Goal: Task Accomplishment & Management: Manage account settings

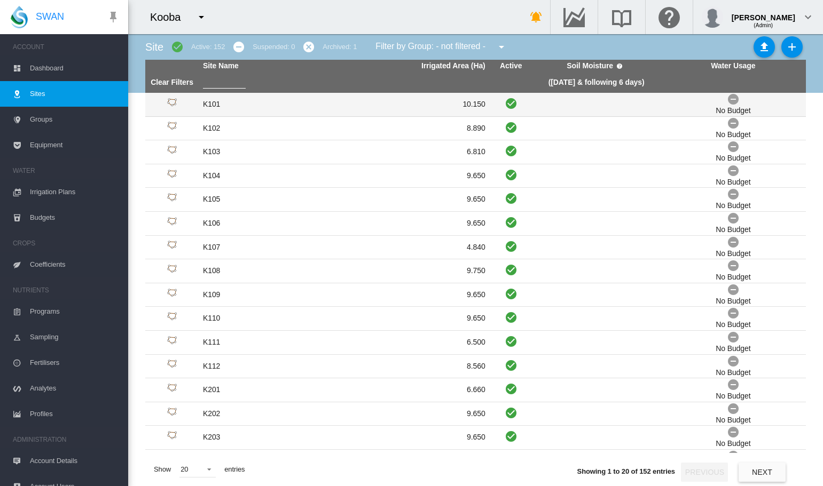
click at [206, 105] on td "K101" at bounding box center [271, 104] width 145 height 23
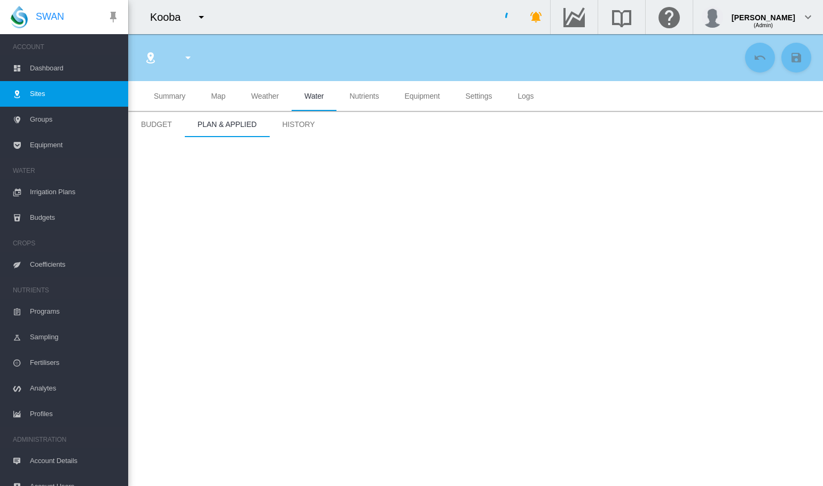
type input "****"
type input "*********"
type input "***"
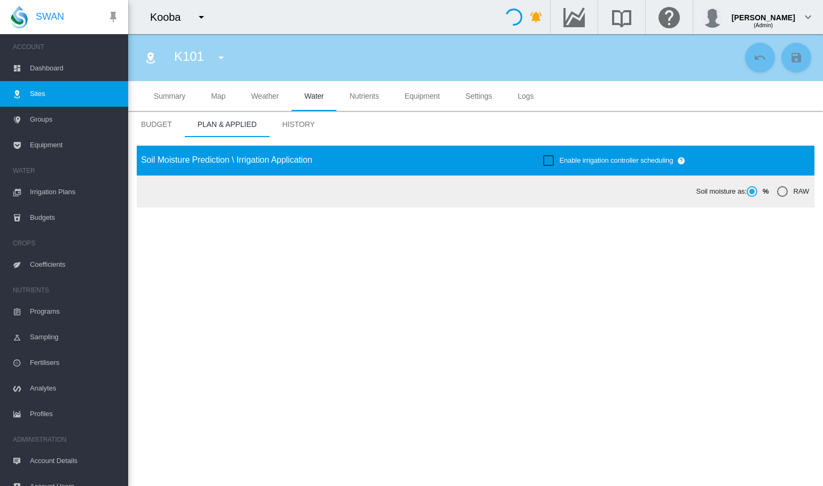
type input "*****"
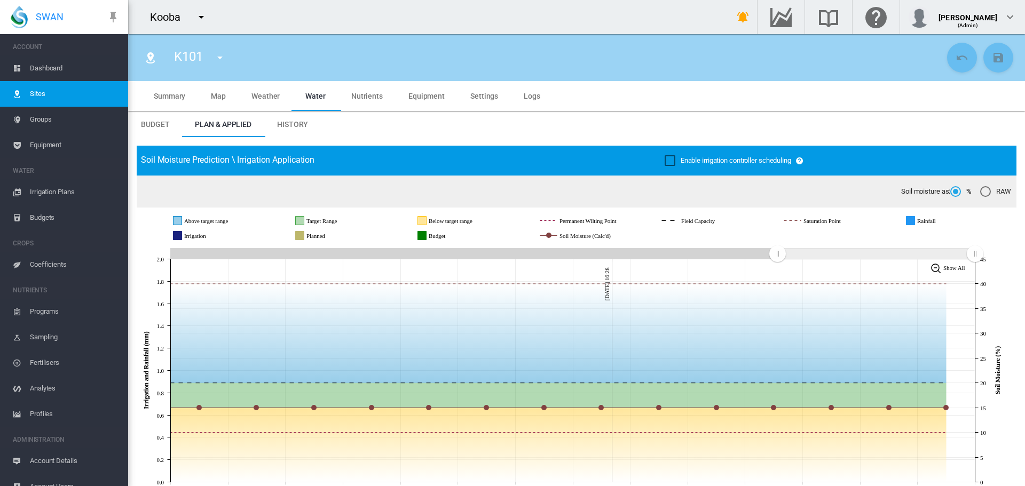
click at [484, 93] on span "Settings" at bounding box center [484, 96] width 28 height 9
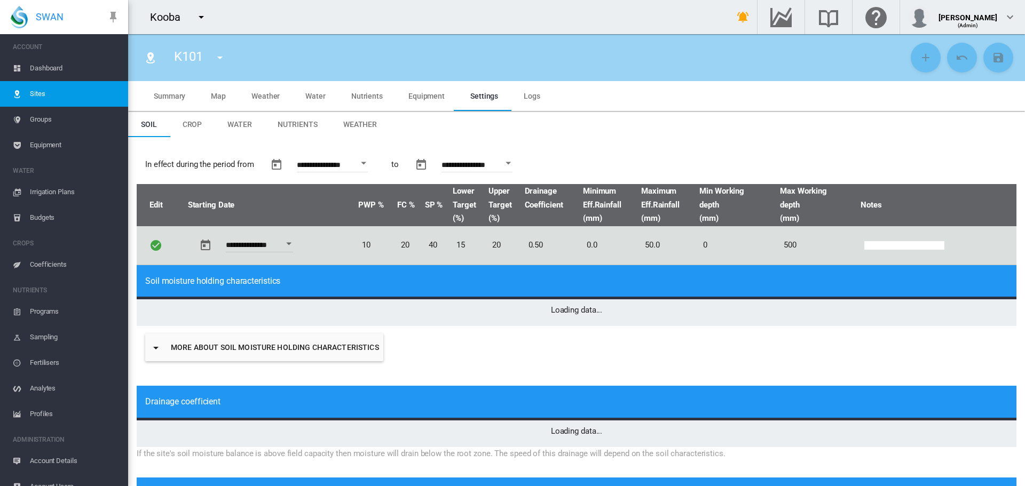
type input "*"
type input "**"
type input "*****"
type input "***"
type input "*****"
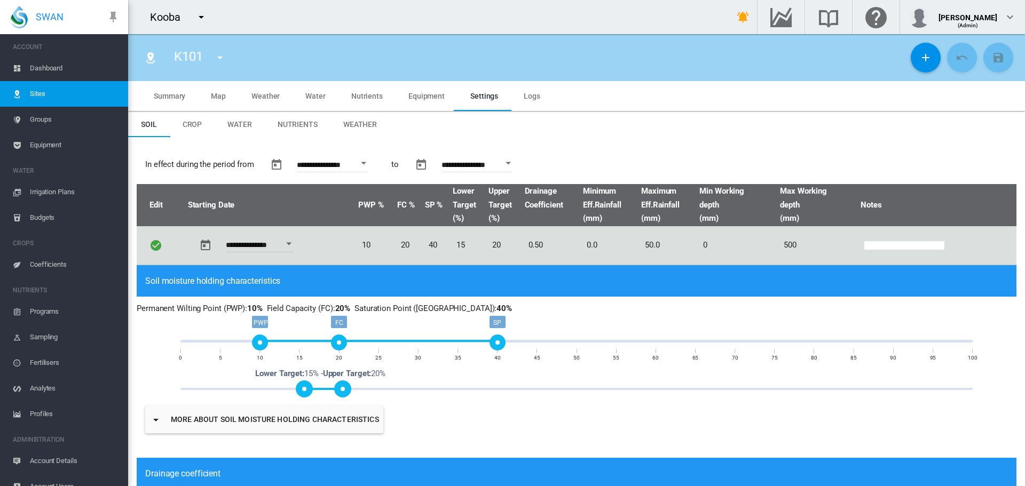
click at [366, 127] on span "Weather" at bounding box center [360, 124] width 34 height 9
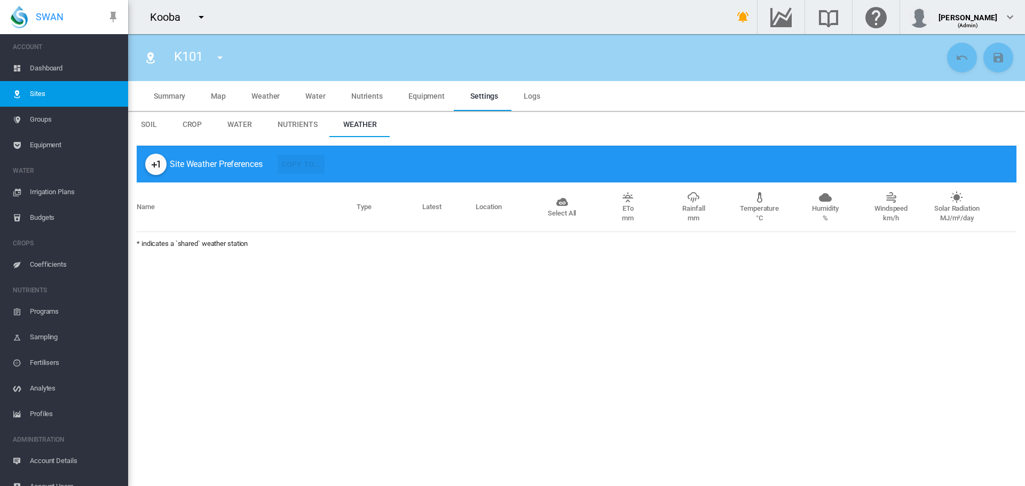
click at [154, 165] on md-icon "icon-plus-one" at bounding box center [155, 164] width 13 height 13
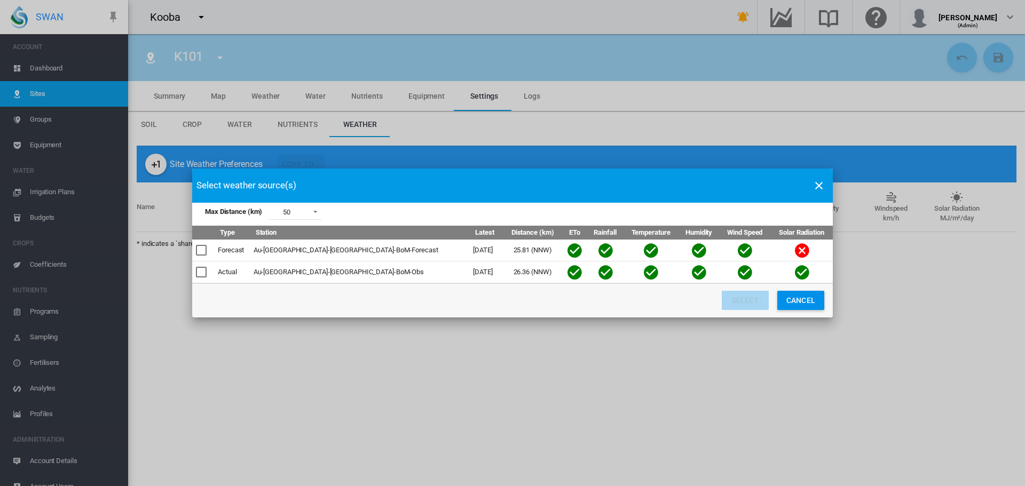
click at [200, 251] on div "Max Distance ..." at bounding box center [201, 250] width 11 height 11
click at [205, 274] on div "Max Distance ..." at bounding box center [201, 272] width 11 height 11
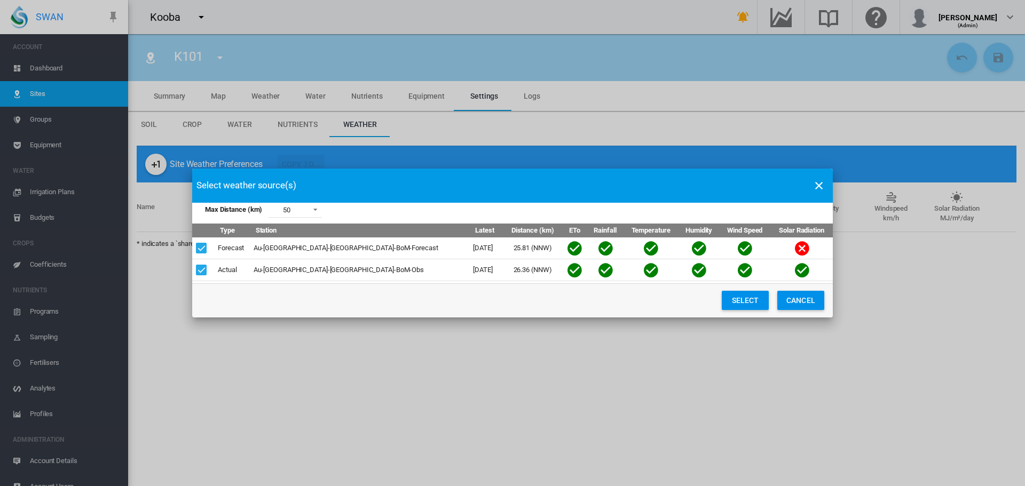
click at [756, 296] on button "Select" at bounding box center [745, 300] width 47 height 19
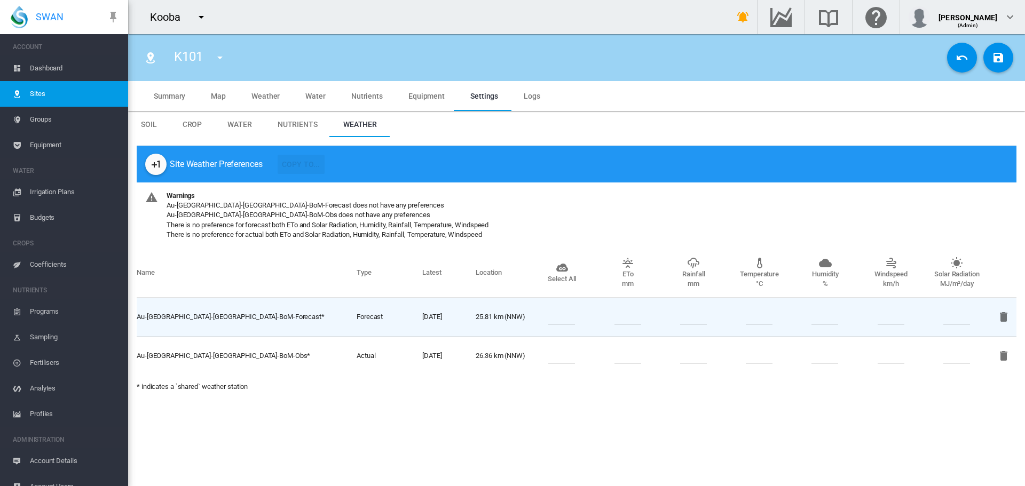
click at [548, 359] on div at bounding box center [562, 356] width 66 height 16
click at [556, 357] on input "number" at bounding box center [561, 356] width 27 height 16
type input "*"
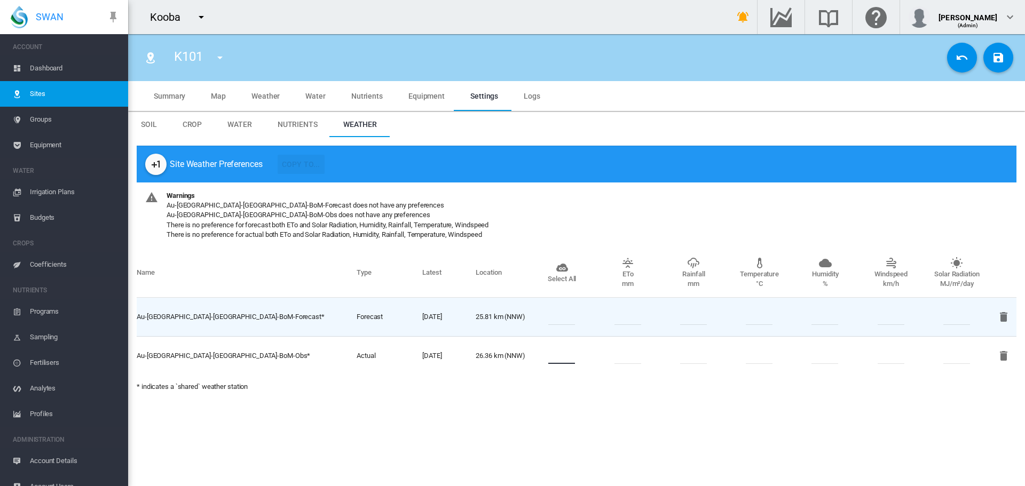
type input "*"
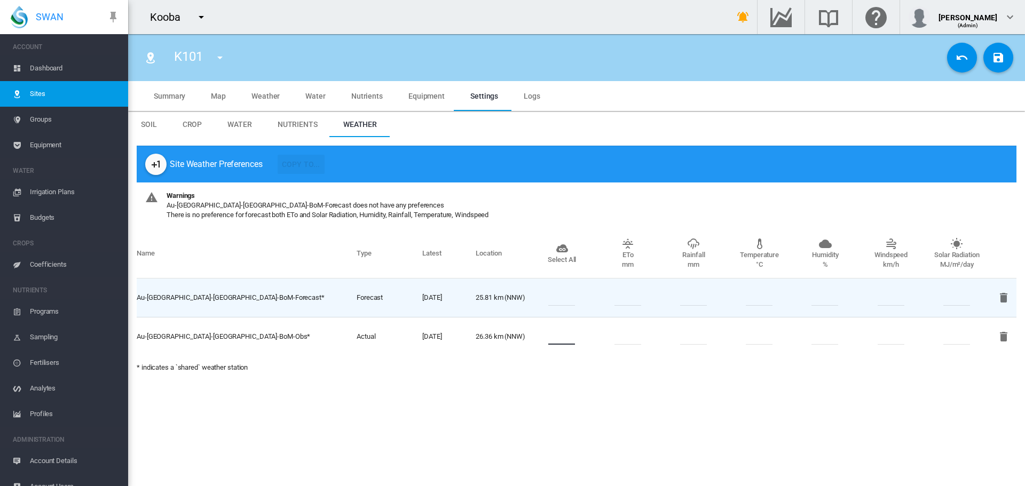
type input "*"
click at [559, 295] on input "number" at bounding box center [561, 298] width 27 height 16
type input "*"
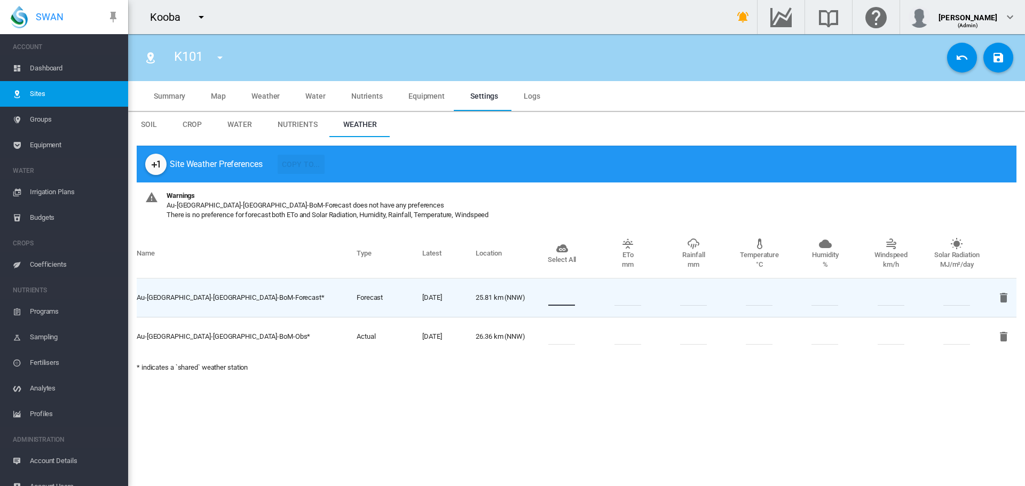
type input "*"
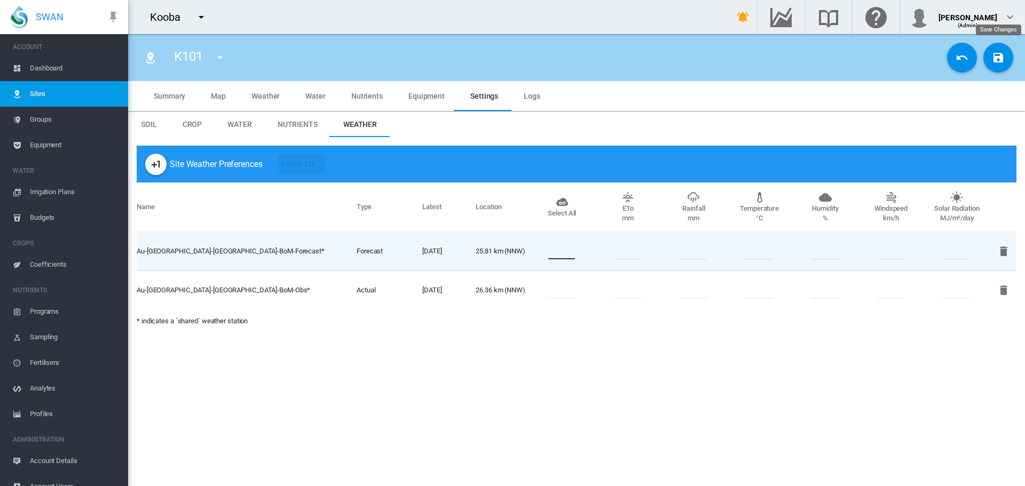
type input "*"
click at [822, 55] on md-icon "icon-content-save" at bounding box center [998, 57] width 13 height 13
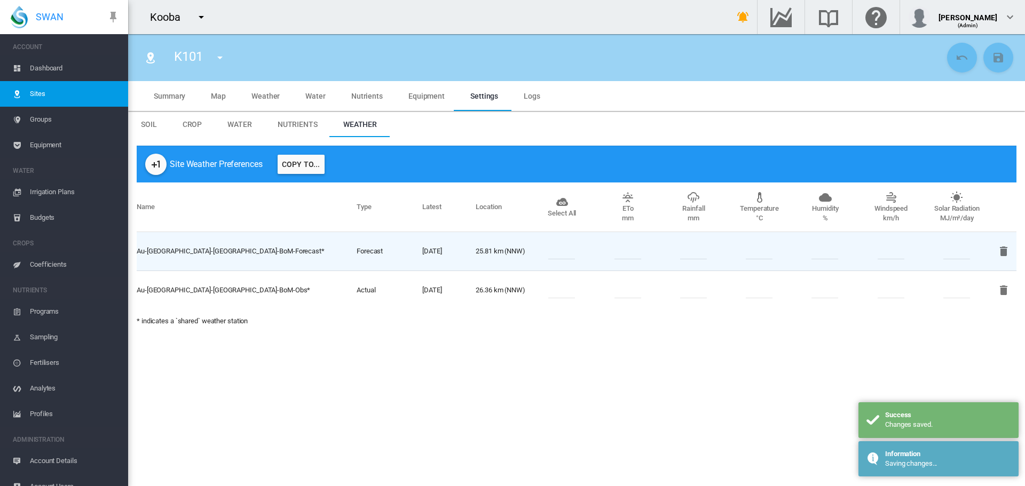
click at [309, 161] on button "Copy To..." at bounding box center [301, 164] width 47 height 19
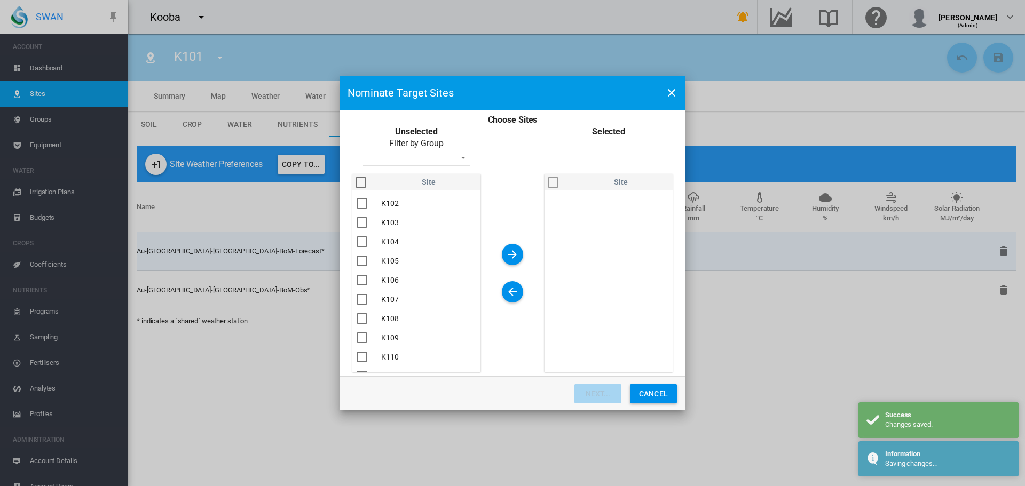
click at [359, 183] on div "You are ..." at bounding box center [361, 182] width 11 height 11
click at [514, 256] on md-icon "icon-arrow-right" at bounding box center [512, 254] width 13 height 13
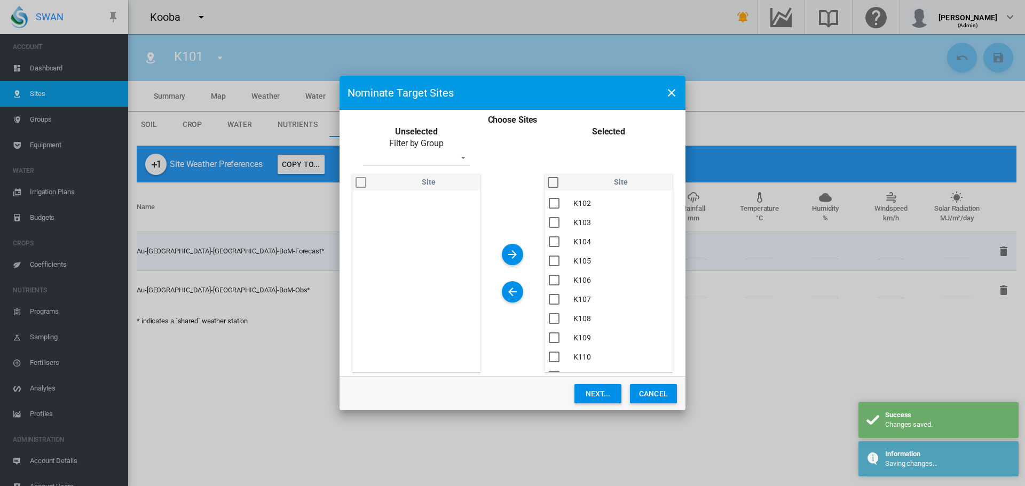
click at [597, 397] on button "Next..." at bounding box center [597, 393] width 47 height 19
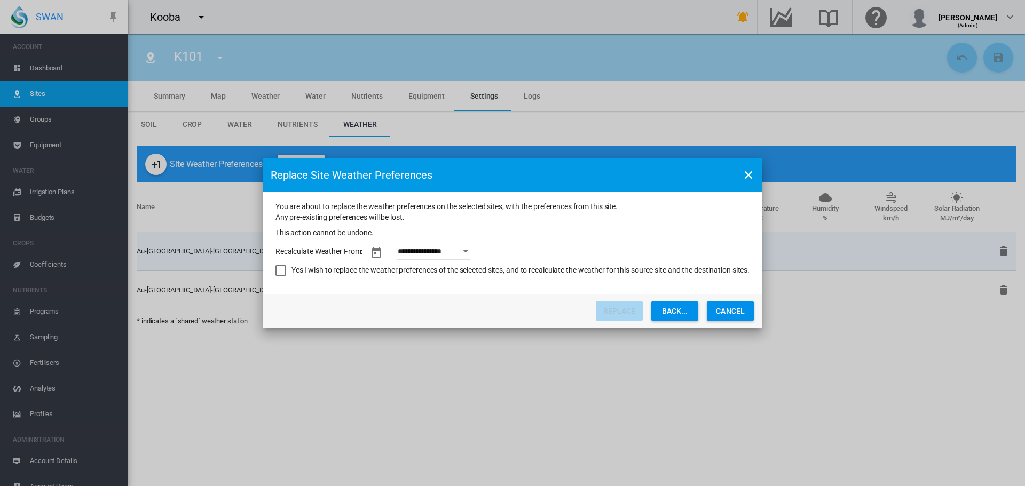
click at [473, 254] on button "Open calendar" at bounding box center [465, 251] width 19 height 19
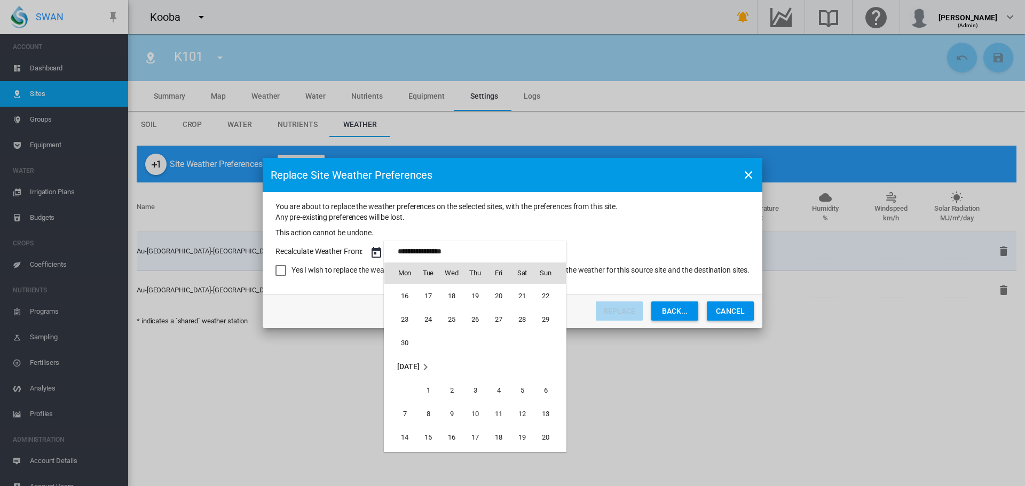
scroll to position [635, 0]
click at [429, 388] on span "1" at bounding box center [427, 391] width 21 height 21
type input "**********"
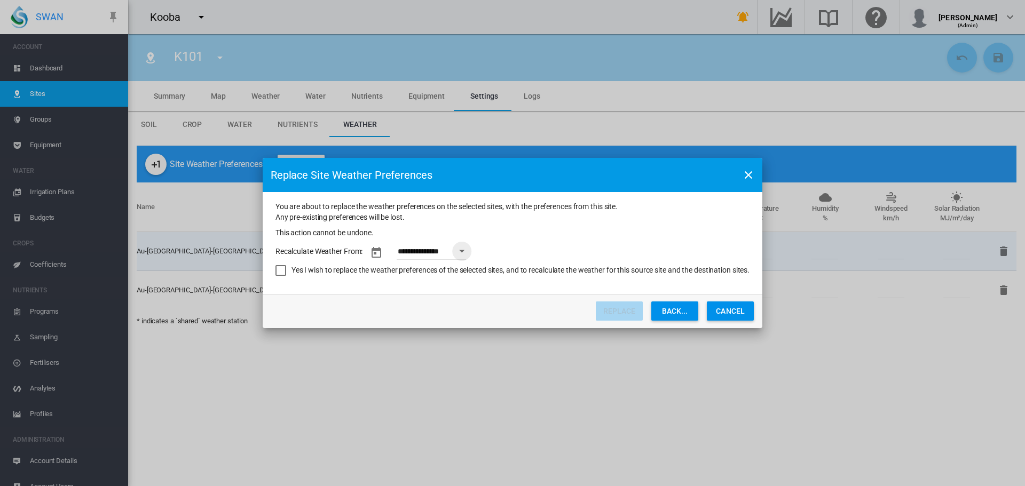
click at [275, 269] on div "Yes I wish to replace the weather preferences of the selected sites, and to rec…" at bounding box center [280, 270] width 11 height 11
click at [635, 310] on button "Replace" at bounding box center [619, 311] width 47 height 19
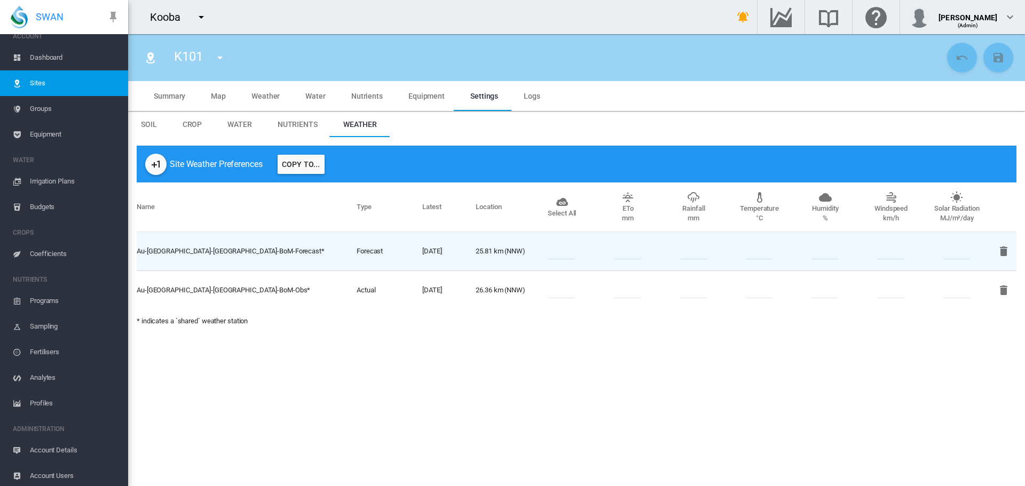
scroll to position [13, 0]
click at [56, 445] on span "Account Details" at bounding box center [75, 448] width 90 height 26
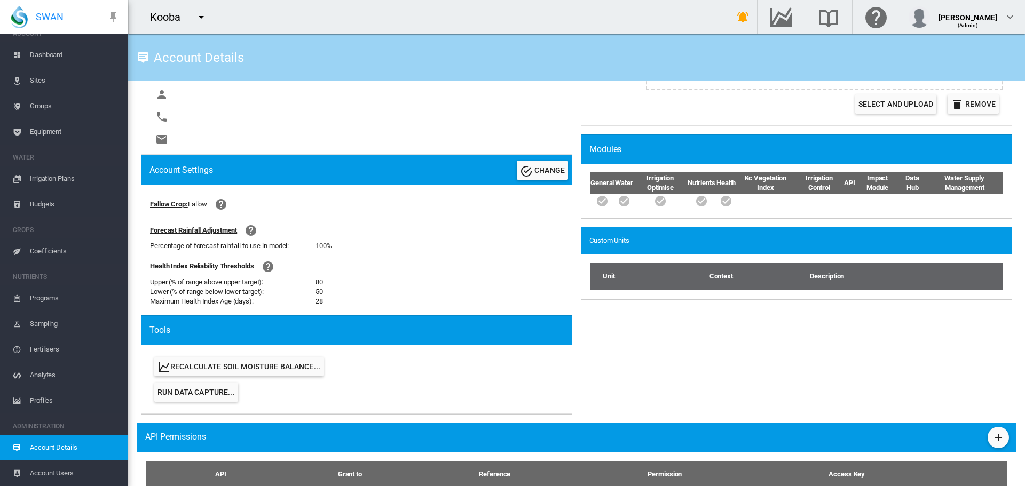
scroll to position [409, 0]
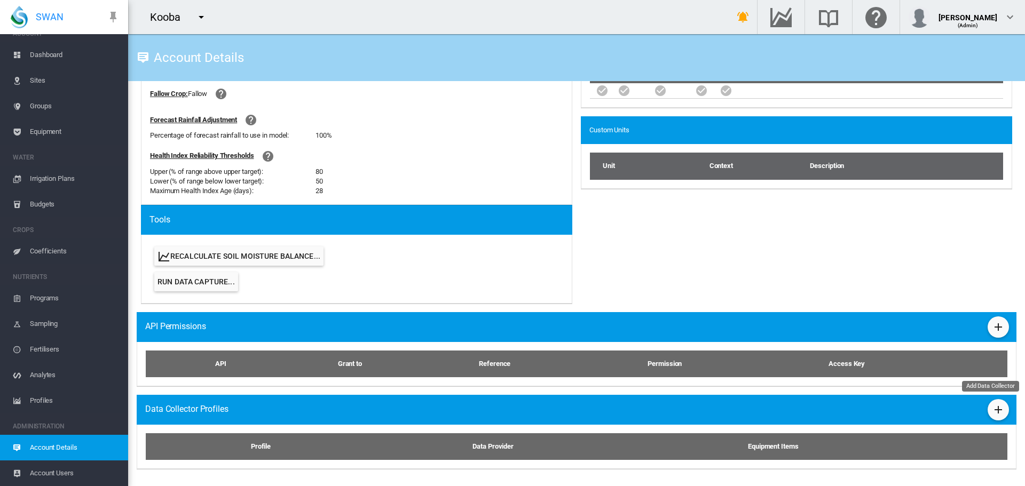
click at [822, 413] on md-icon "icon-plus" at bounding box center [998, 410] width 13 height 13
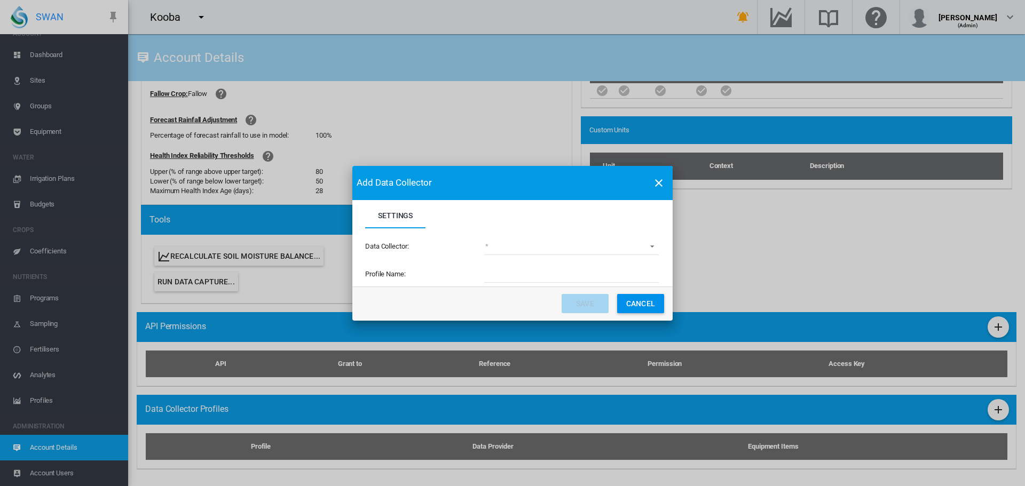
click at [656, 243] on md-select "(deprecated) Toro Lynx Course By Station Adcon Soil Moisture Aquacheck Soil Moi…" at bounding box center [571, 247] width 175 height 16
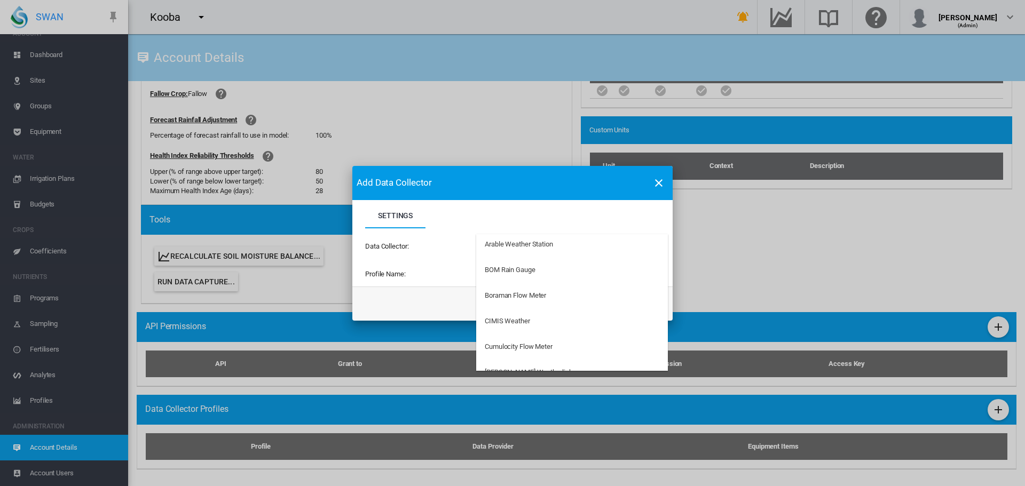
scroll to position [160, 0]
type md-option "34"
type md-option "62"
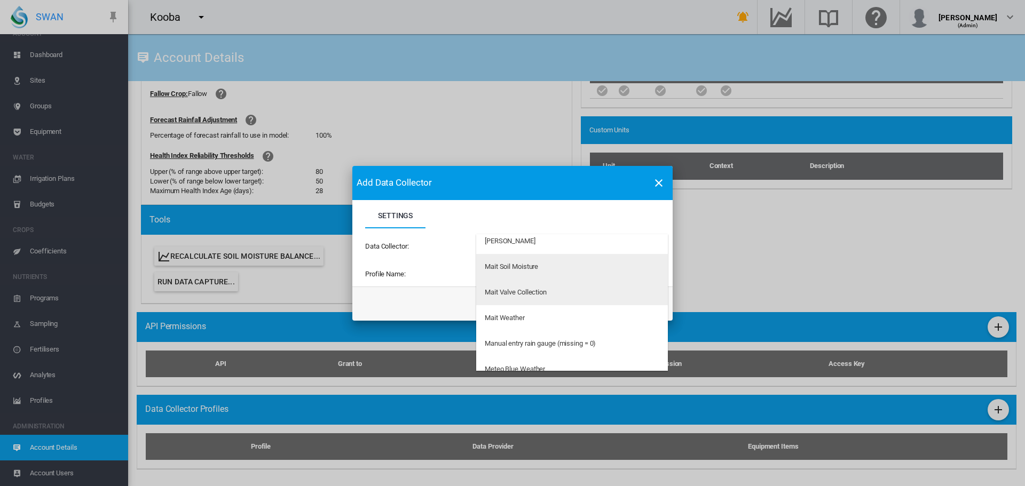
scroll to position [1253, 0]
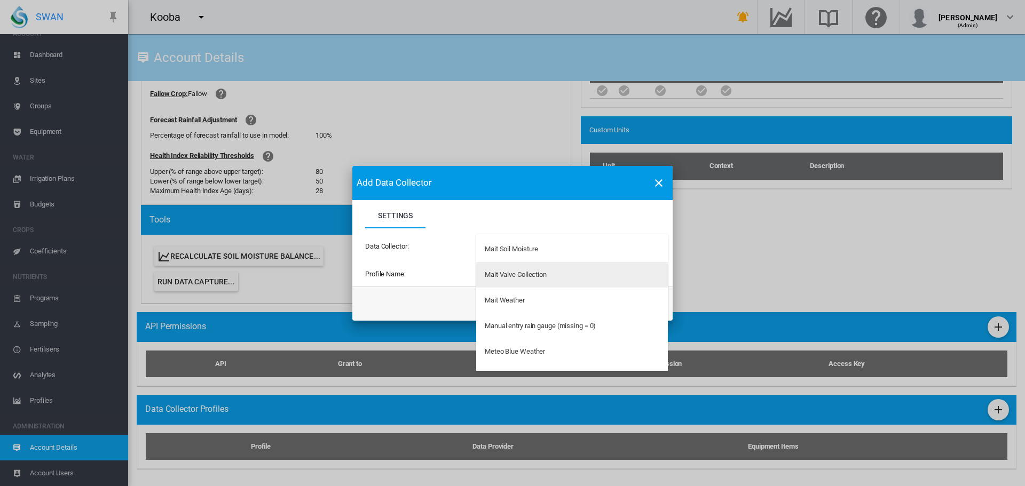
click at [524, 277] on div "Mait Valve Collection" at bounding box center [516, 275] width 62 height 10
type input "**********"
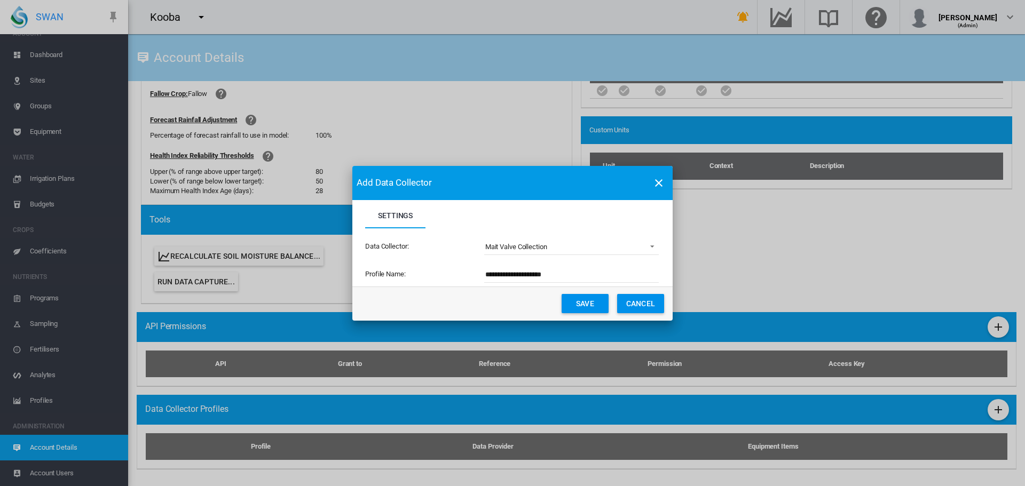
click at [584, 304] on button "Save" at bounding box center [585, 303] width 47 height 19
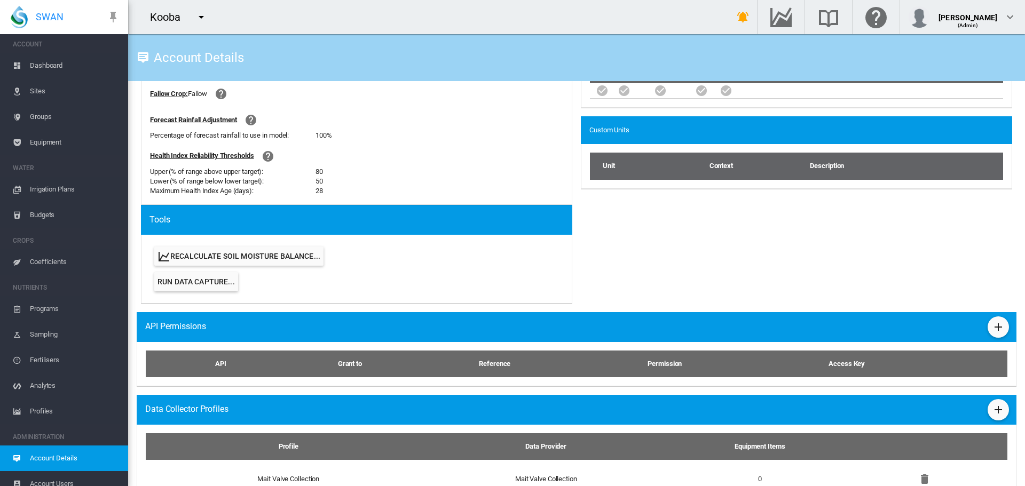
scroll to position [0, 0]
click at [52, 65] on span "Dashboard" at bounding box center [75, 69] width 90 height 26
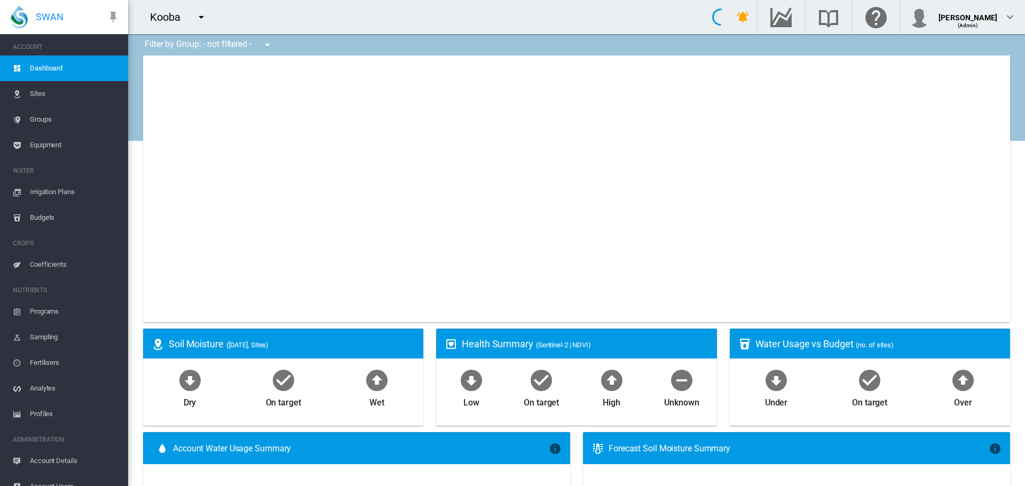
type input "**********"
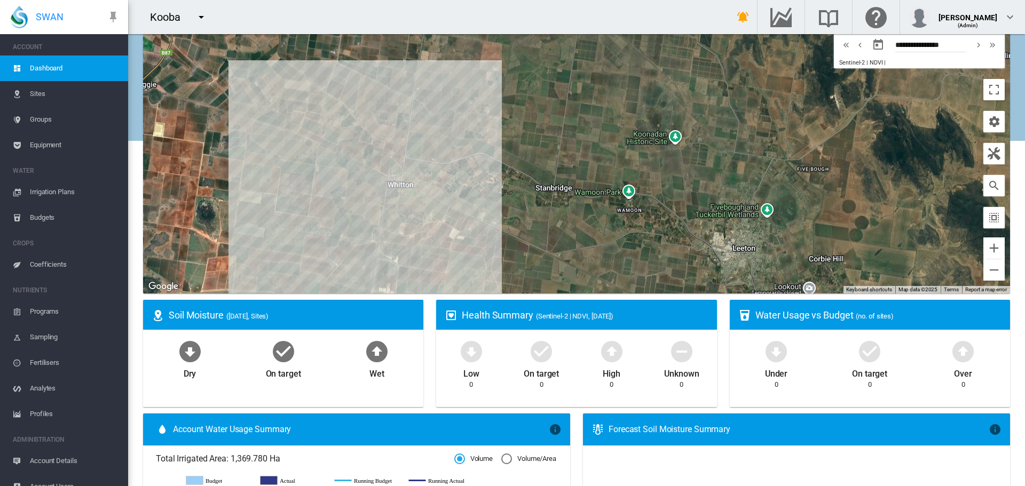
scroll to position [53, 0]
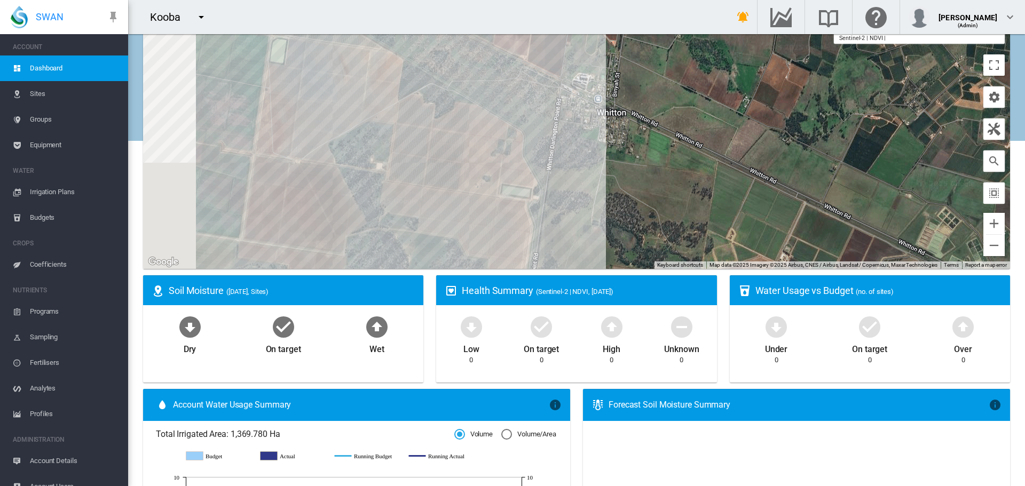
drag, startPoint x: 357, startPoint y: 151, endPoint x: 446, endPoint y: 275, distance: 153.3
click at [446, 282] on div "Filter by Group: - not filtered - - not filtered - ← Move left → Move right ↑ M…" at bounding box center [576, 493] width 897 height 1025
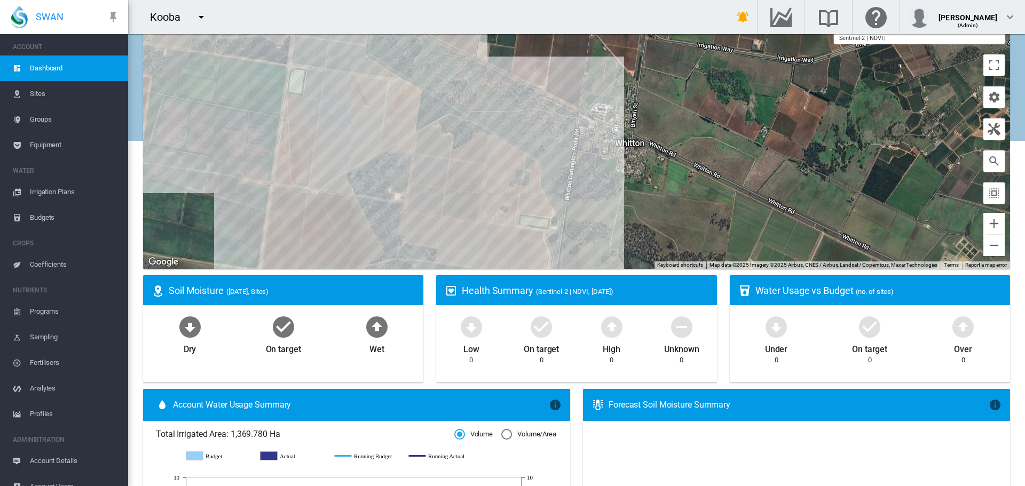
drag, startPoint x: 394, startPoint y: 135, endPoint x: 410, endPoint y: 163, distance: 32.5
click at [410, 163] on div at bounding box center [576, 135] width 867 height 267
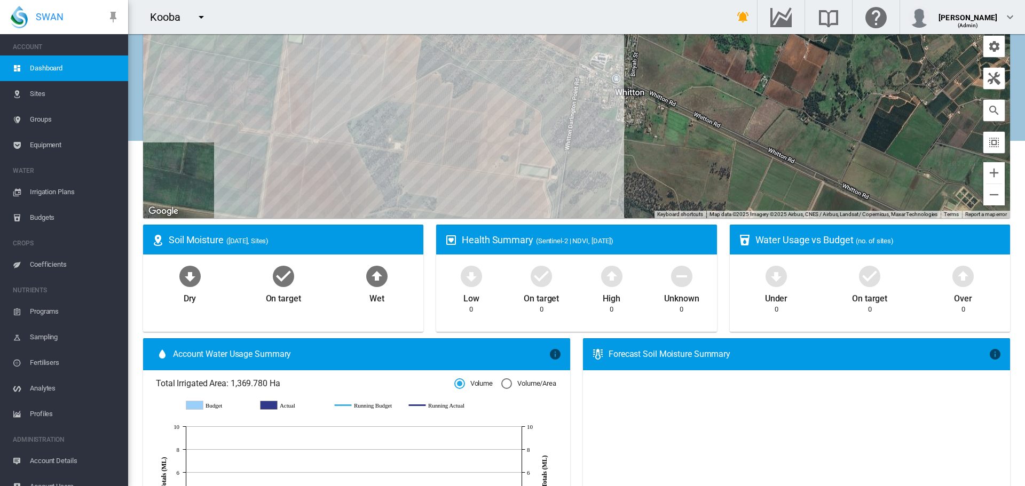
scroll to position [0, 0]
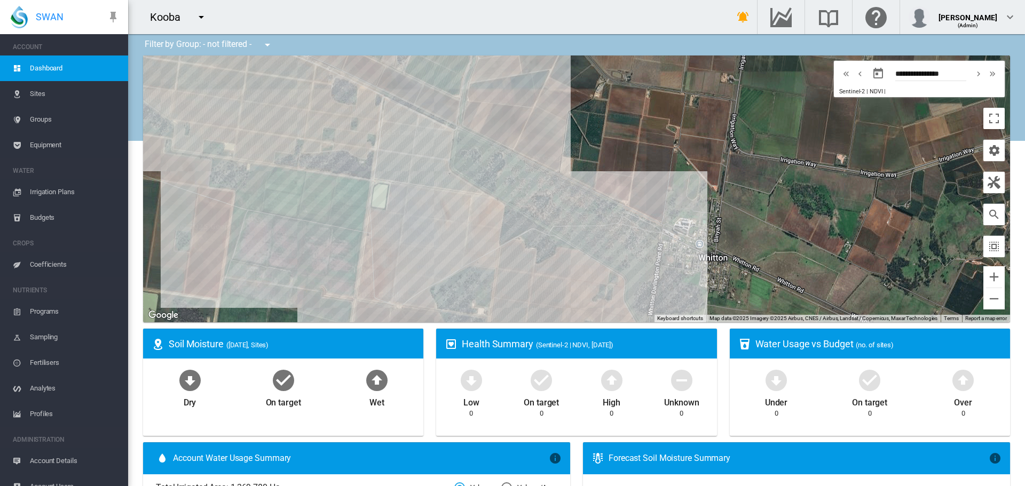
drag, startPoint x: 580, startPoint y: 170, endPoint x: 665, endPoint y: 232, distance: 104.3
click at [665, 232] on div at bounding box center [576, 189] width 867 height 267
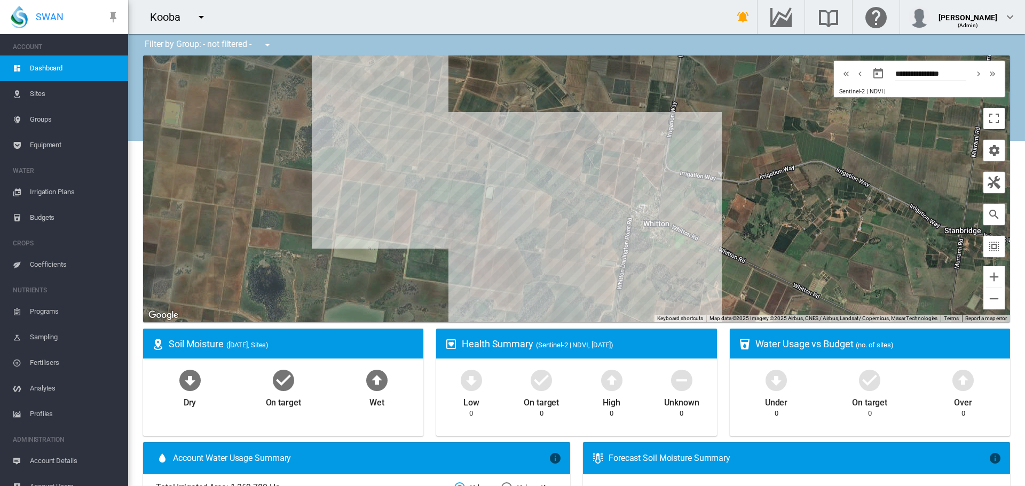
drag, startPoint x: 605, startPoint y: 216, endPoint x: 605, endPoint y: 193, distance: 23.0
click at [605, 193] on div at bounding box center [576, 189] width 867 height 267
click at [45, 97] on span "Sites" at bounding box center [75, 94] width 90 height 26
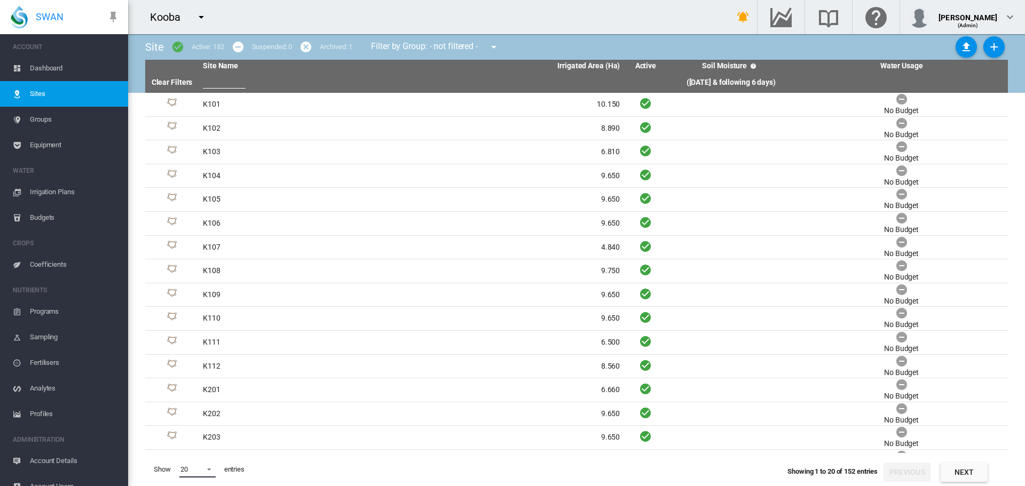
click at [210, 471] on span at bounding box center [206, 469] width 13 height 10
click at [203, 463] on md-option "200" at bounding box center [207, 469] width 73 height 26
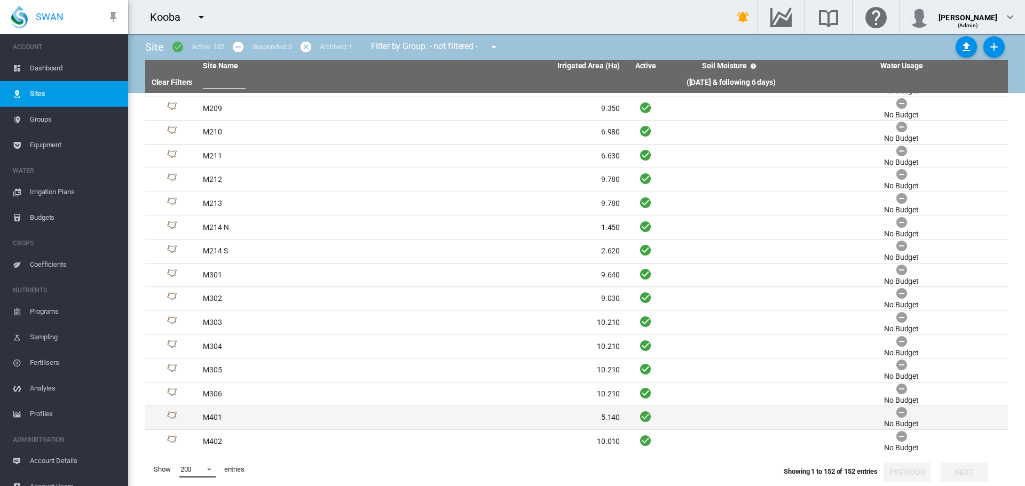
scroll to position [2030, 0]
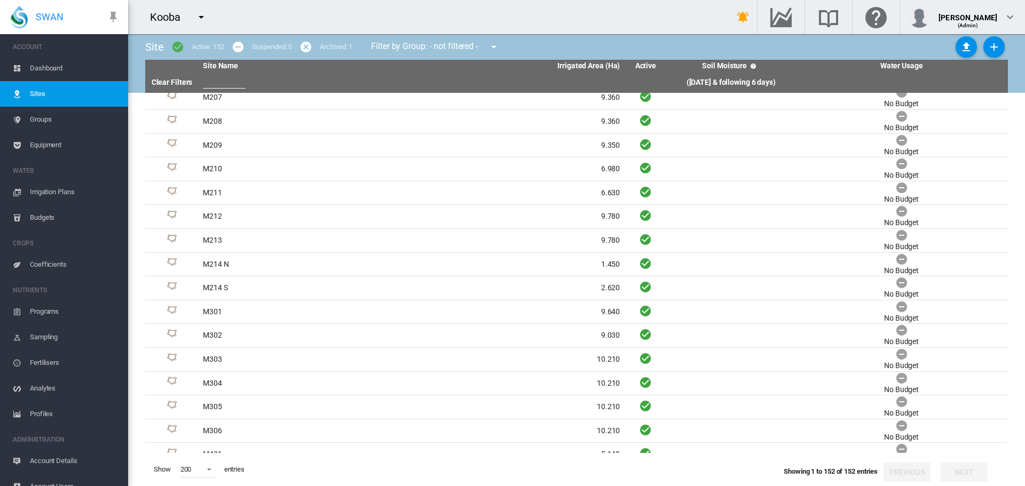
click at [200, 17] on md-icon "icon-menu-down" at bounding box center [201, 17] width 13 height 13
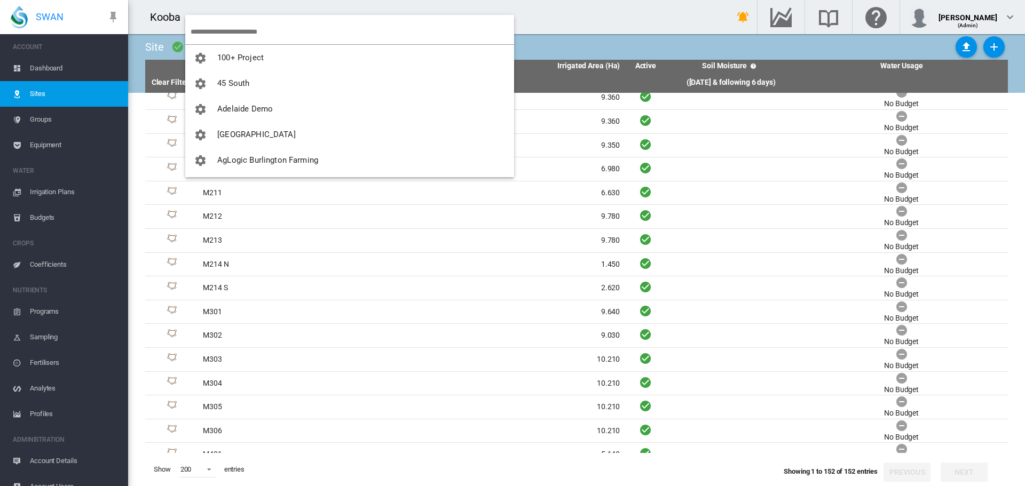
click at [202, 26] on input "search" at bounding box center [352, 31] width 323 height 25
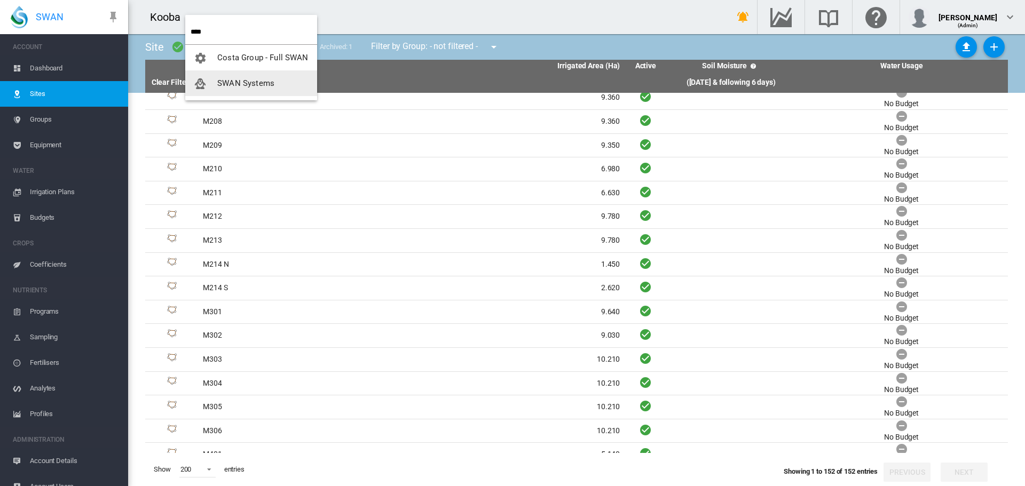
type input "****"
click at [228, 87] on span "SWAN Systems" at bounding box center [245, 83] width 57 height 10
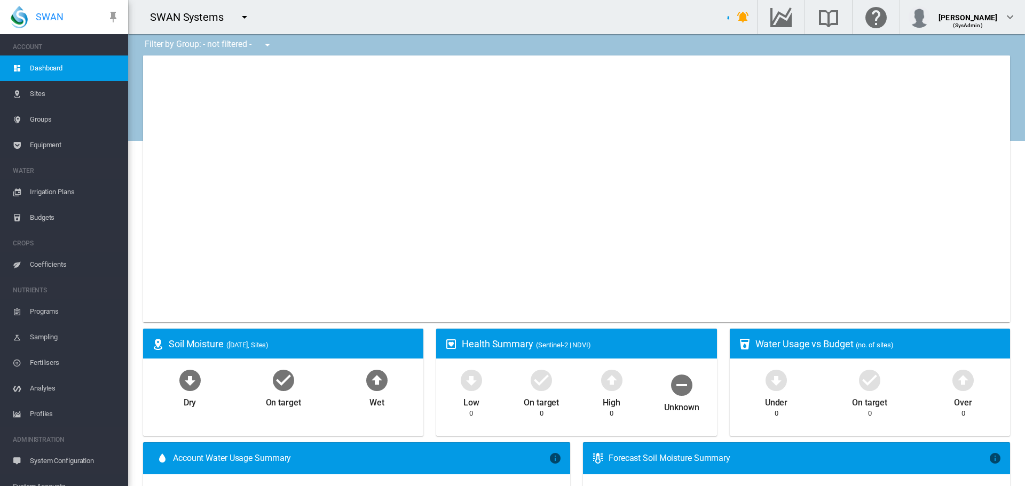
type input "**********"
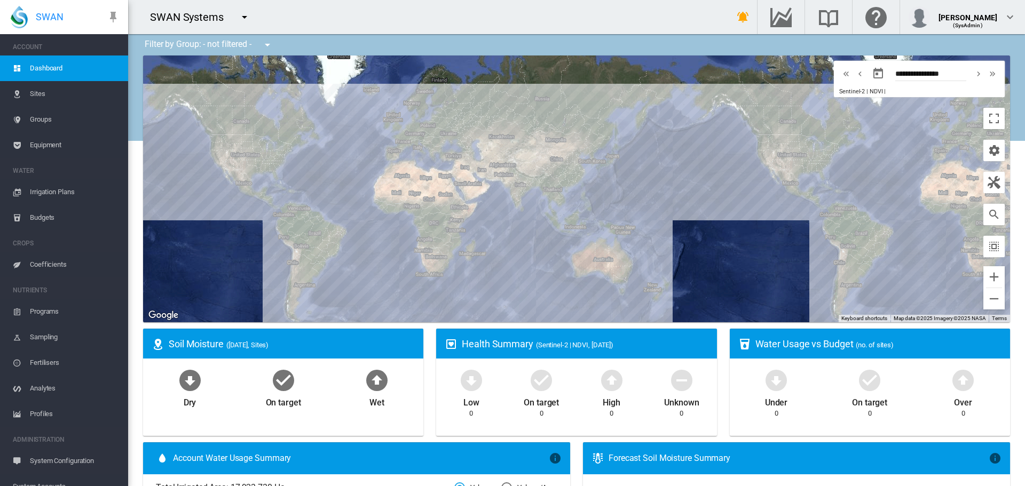
drag, startPoint x: 264, startPoint y: 152, endPoint x: 276, endPoint y: 176, distance: 27.0
click at [276, 176] on div at bounding box center [576, 189] width 867 height 267
